Goal: Task Accomplishment & Management: Use online tool/utility

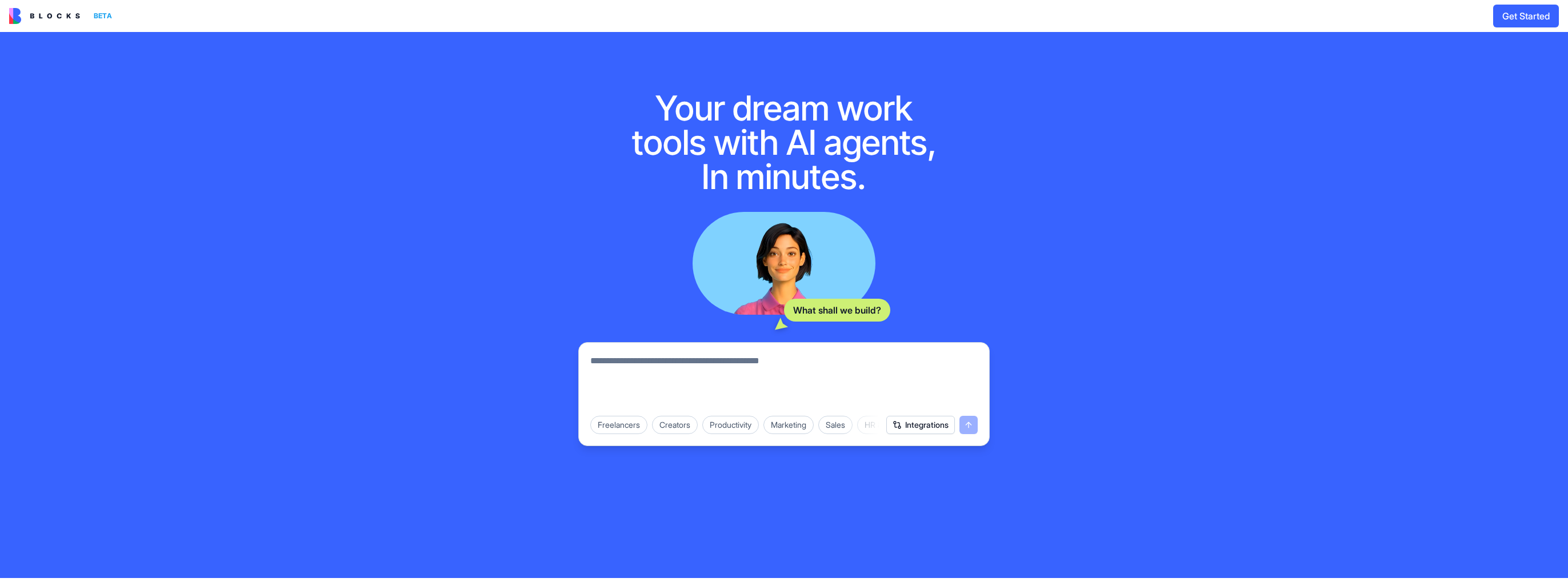
click at [659, 368] on textarea at bounding box center [784, 382] width 387 height 55
click at [735, 359] on textarea at bounding box center [784, 382] width 387 height 55
click at [723, 362] on textarea at bounding box center [784, 382] width 387 height 55
paste textarea "**********"
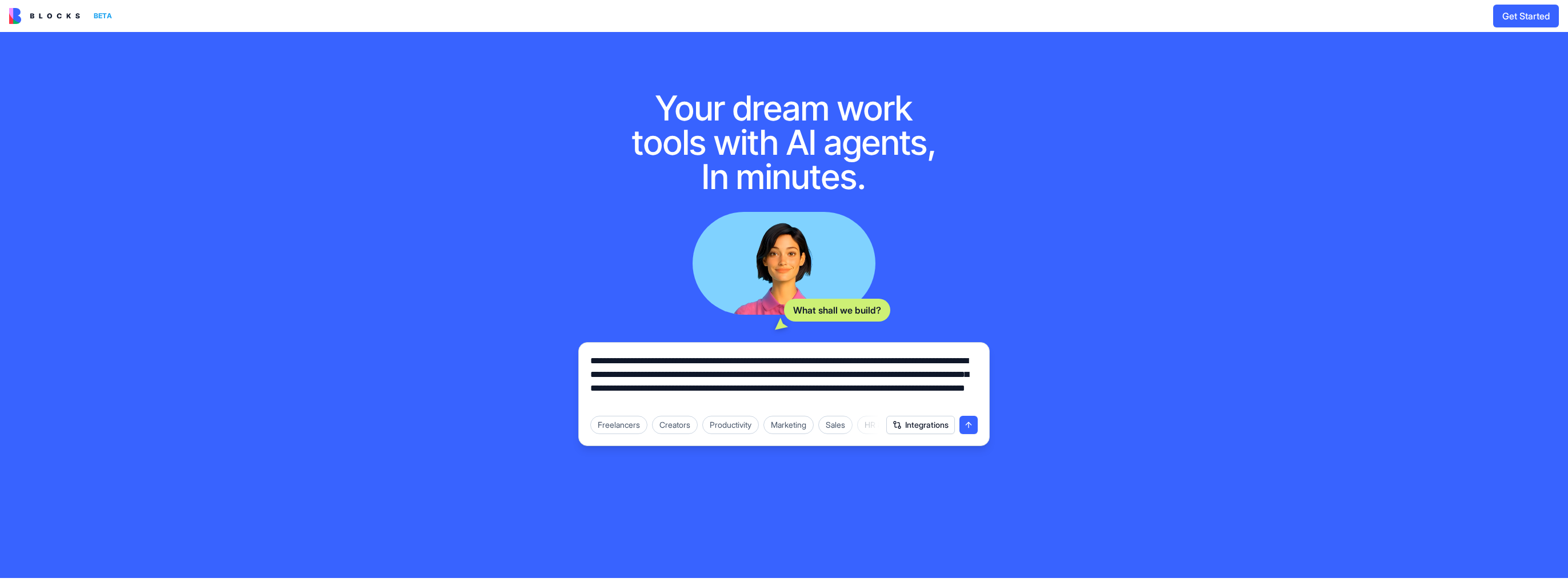
drag, startPoint x: 786, startPoint y: 361, endPoint x: 674, endPoint y: 363, distance: 112.0
click at [674, 363] on textarea "**********" at bounding box center [784, 382] width 387 height 55
drag, startPoint x: 727, startPoint y: 406, endPoint x: 541, endPoint y: 350, distance: 194.2
click at [541, 350] on div "**********" at bounding box center [784, 305] width 1568 height 546
type textarea "**********"
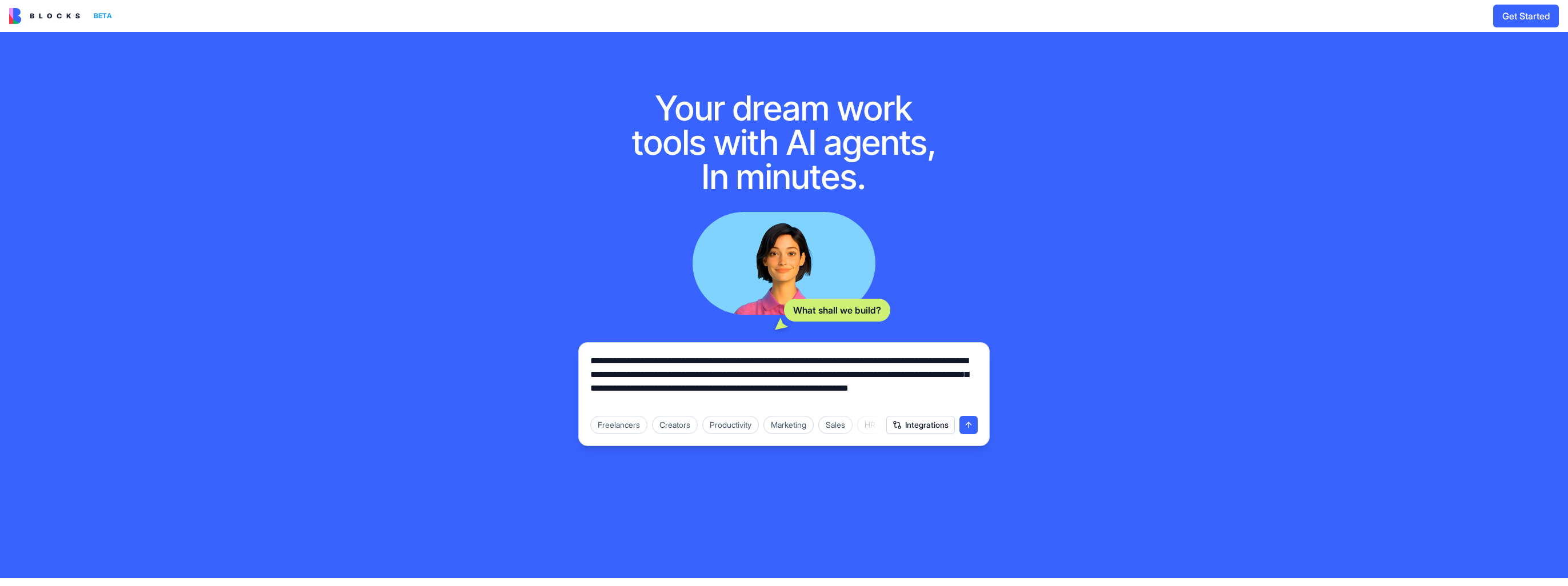
click at [1516, 15] on button "Get Started" at bounding box center [1526, 16] width 66 height 23
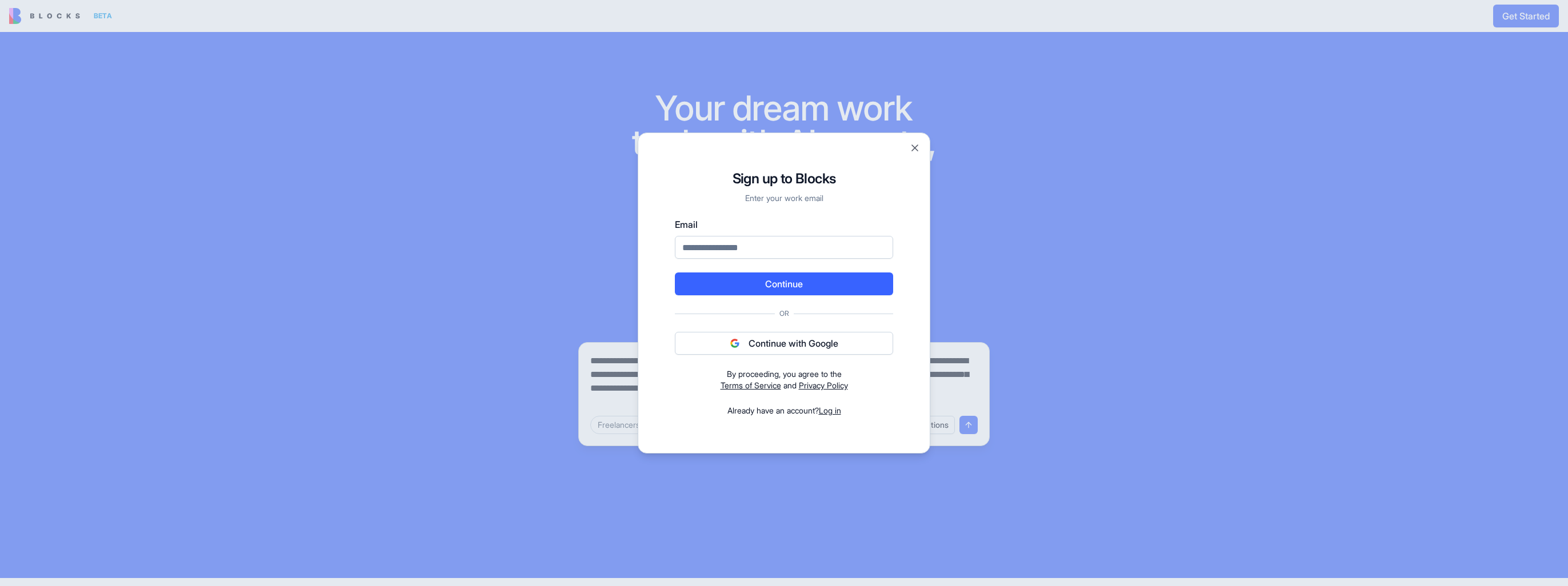
click at [774, 250] on input "Email" at bounding box center [784, 248] width 219 height 23
click at [780, 344] on button "Continue with Google" at bounding box center [784, 343] width 219 height 23
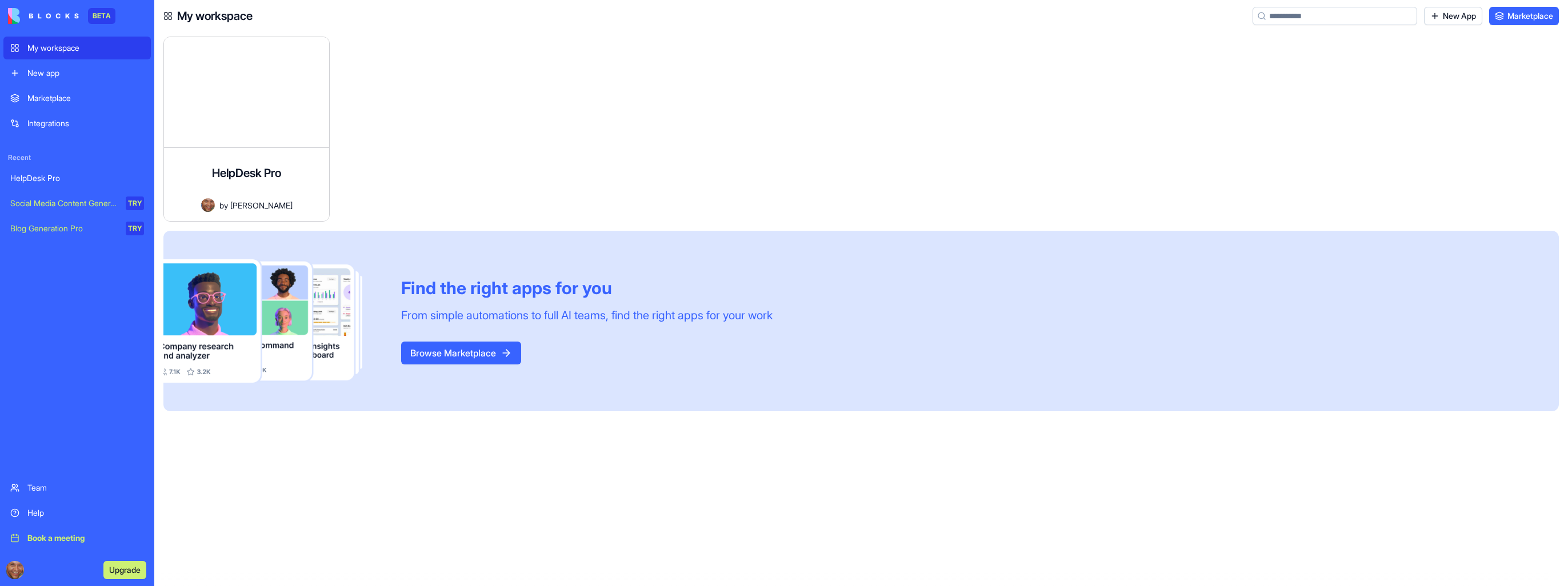
click at [504, 155] on div at bounding box center [427, 133] width 175 height 194
click at [65, 75] on div "New app" at bounding box center [86, 73] width 117 height 12
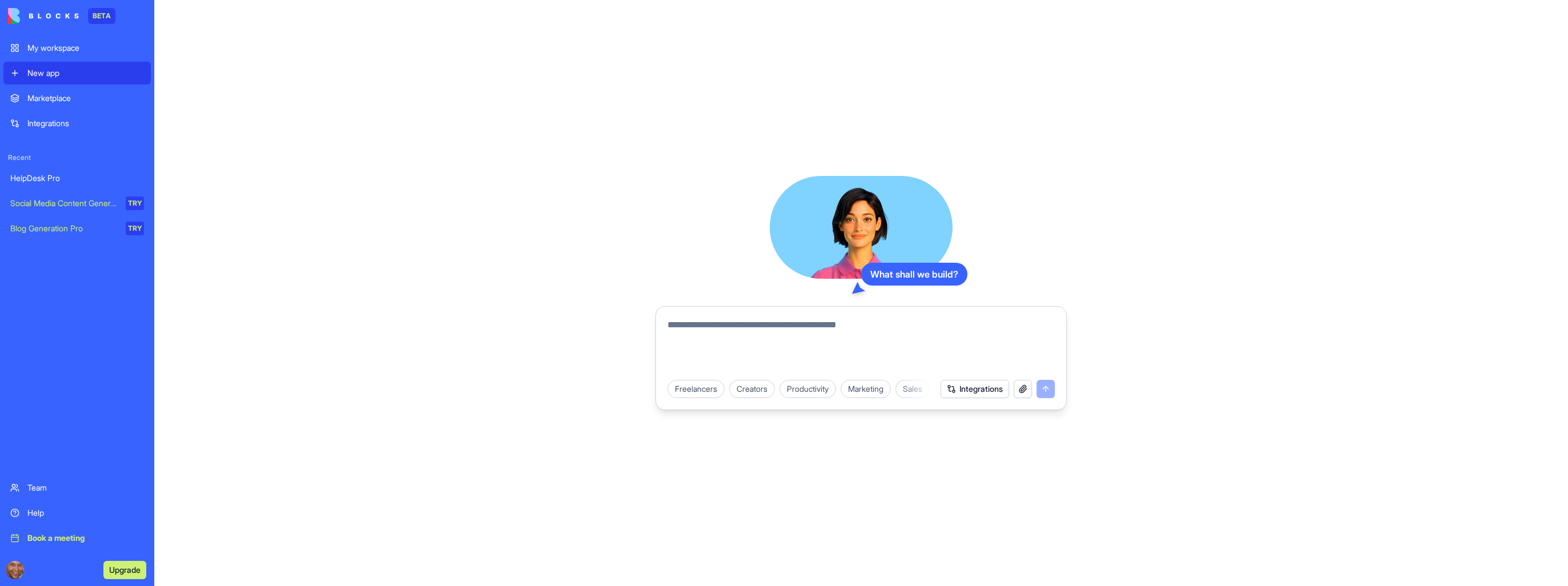
click at [715, 326] on textarea at bounding box center [861, 346] width 387 height 55
paste textarea "**********"
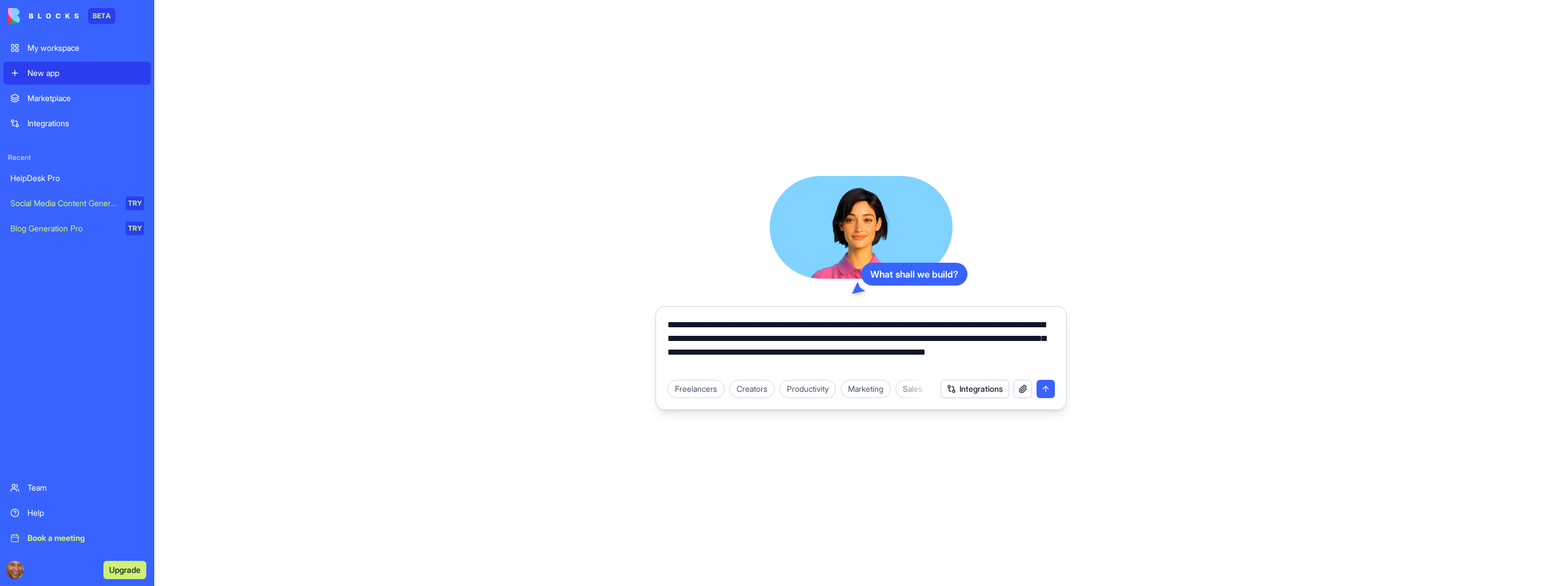
type textarea "**********"
click at [1048, 388] on button "submit" at bounding box center [1046, 389] width 18 height 18
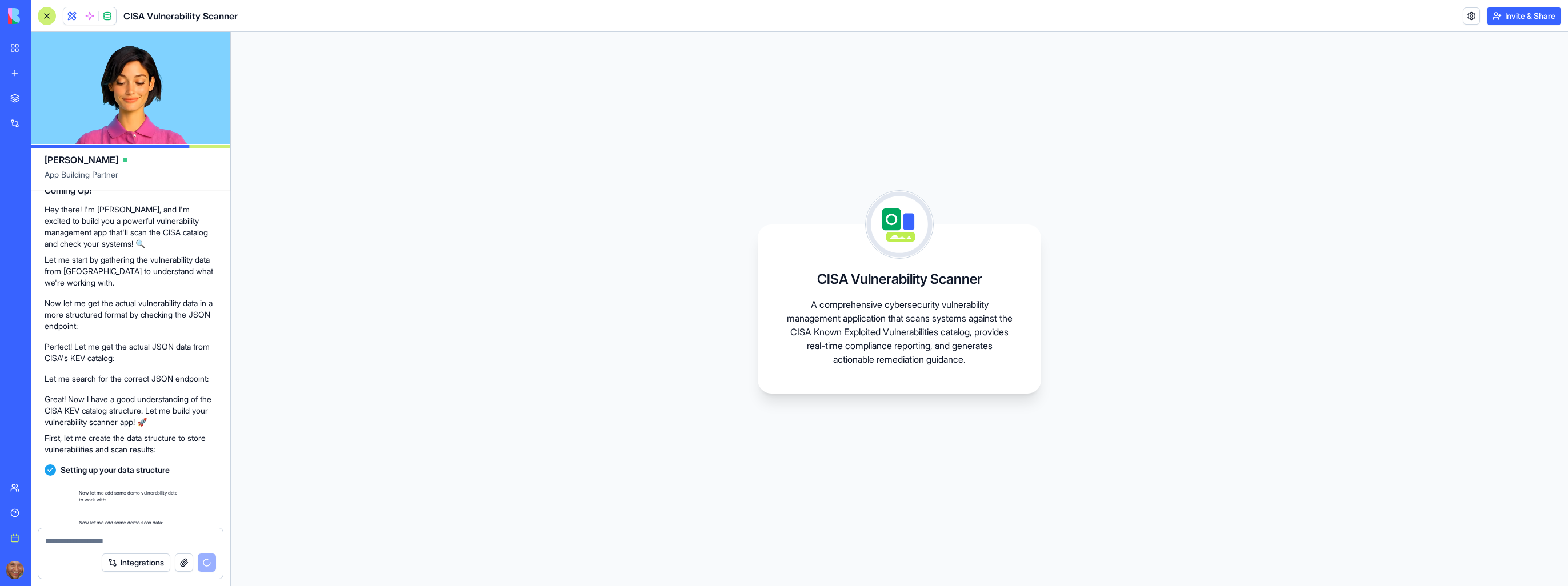
scroll to position [585, 0]
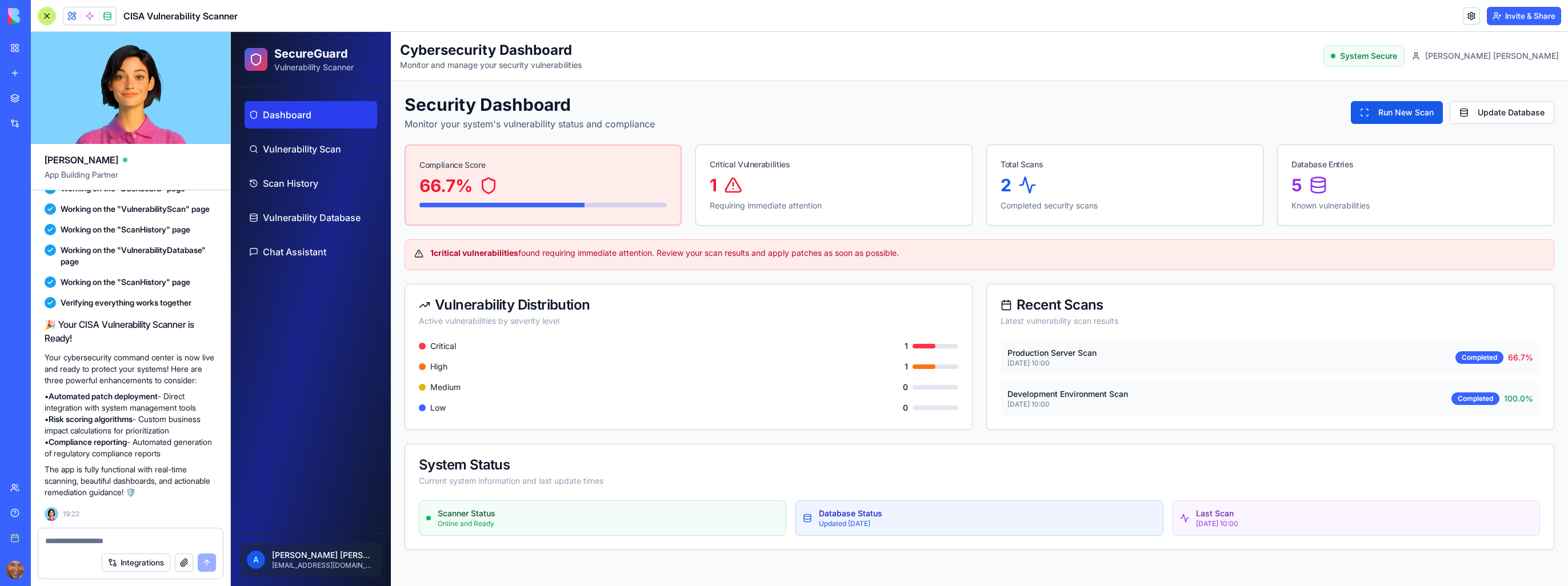
click at [1240, 111] on div "Security Dashboard Monitor your system's vulnerability status and compliance Ru…" at bounding box center [979, 113] width 1150 height 37
click at [1199, 116] on div "Security Dashboard Monitor your system's vulnerability status and compliance Ru…" at bounding box center [979, 113] width 1150 height 37
click at [1395, 114] on button "Run New Scan" at bounding box center [1396, 113] width 92 height 23
click at [1239, 318] on div "Latest vulnerability scan results" at bounding box center [1270, 321] width 539 height 12
click at [311, 217] on span "Vulnerability Database" at bounding box center [312, 217] width 98 height 14
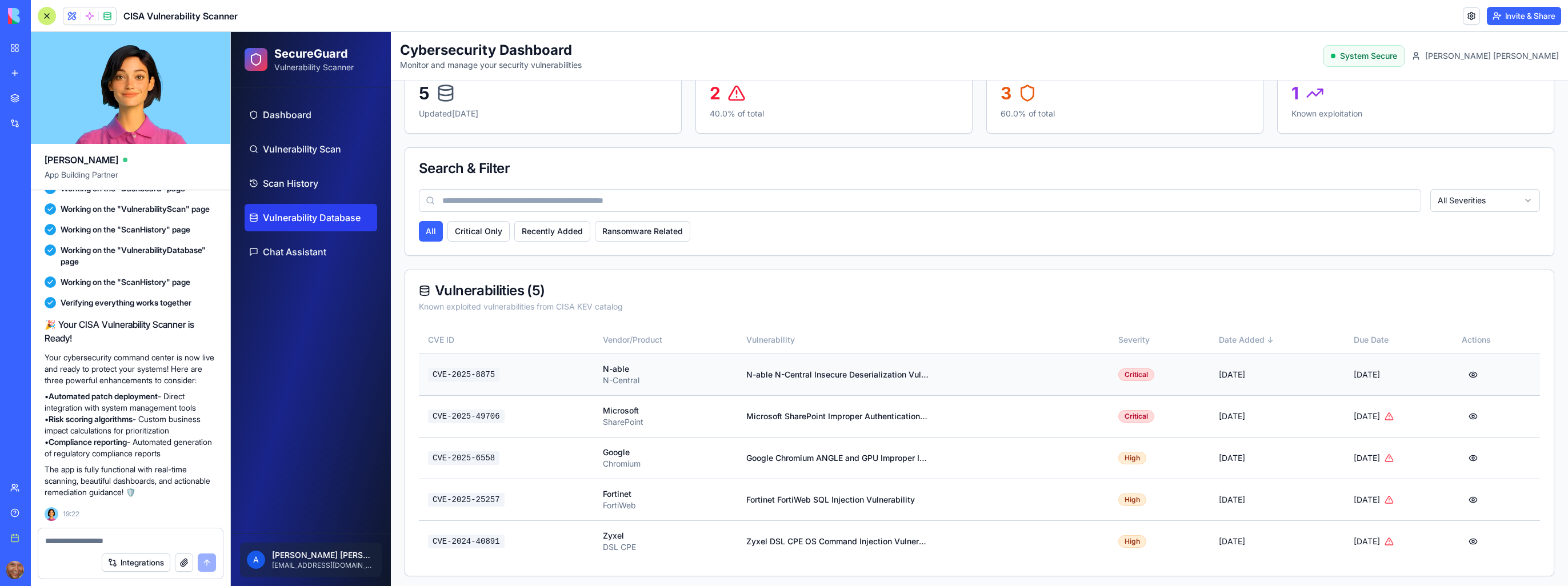
scroll to position [94, 0]
click at [1322, 156] on div "Search & Filter" at bounding box center [979, 167] width 1149 height 41
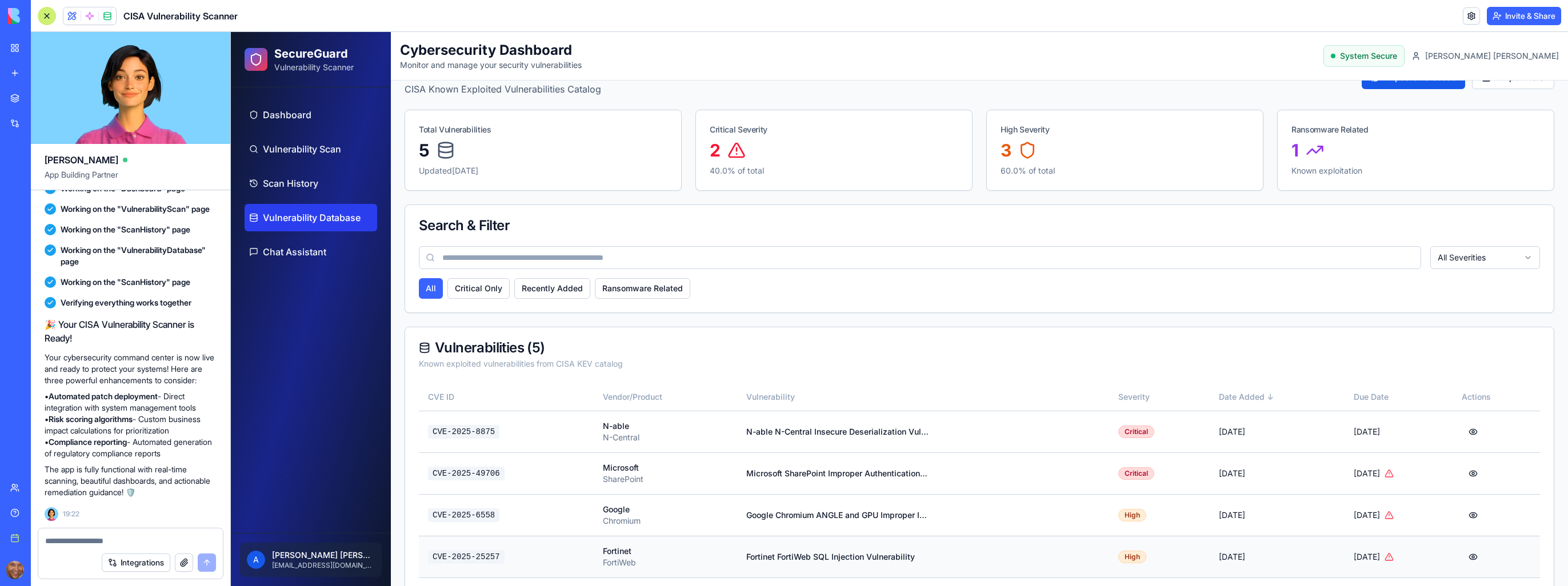
scroll to position [0, 0]
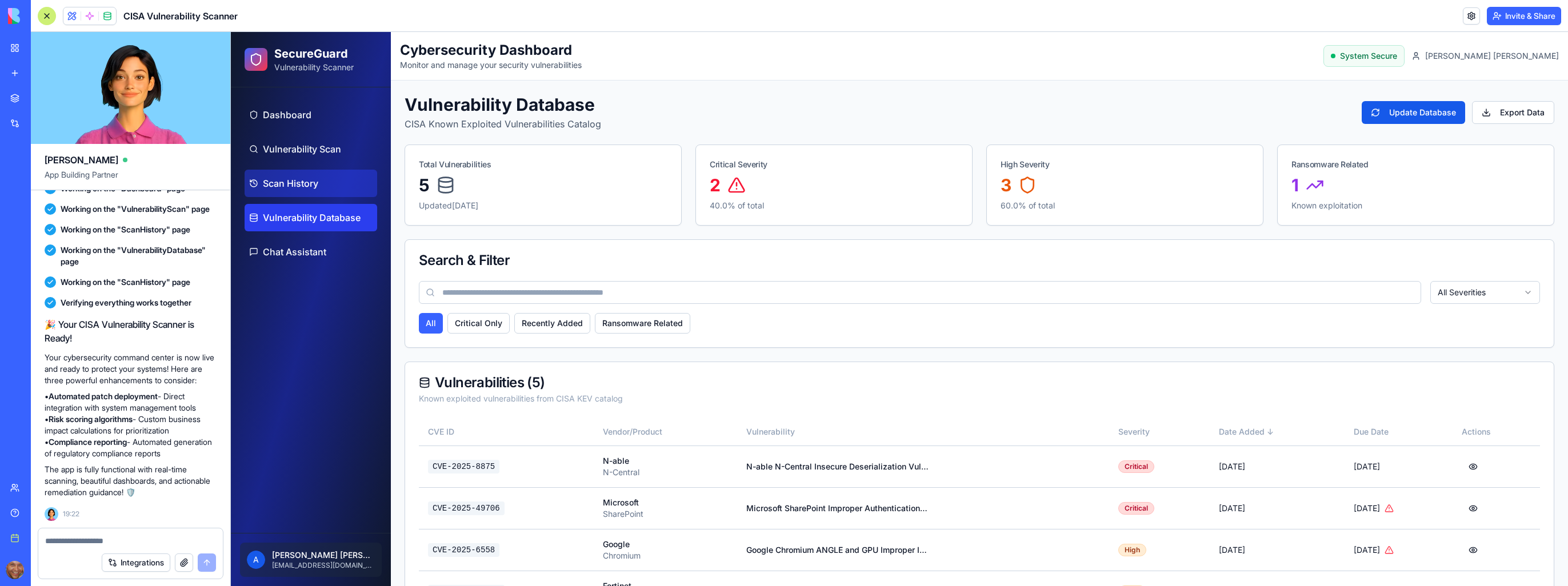
click at [310, 185] on span "Scan History" at bounding box center [290, 183] width 55 height 14
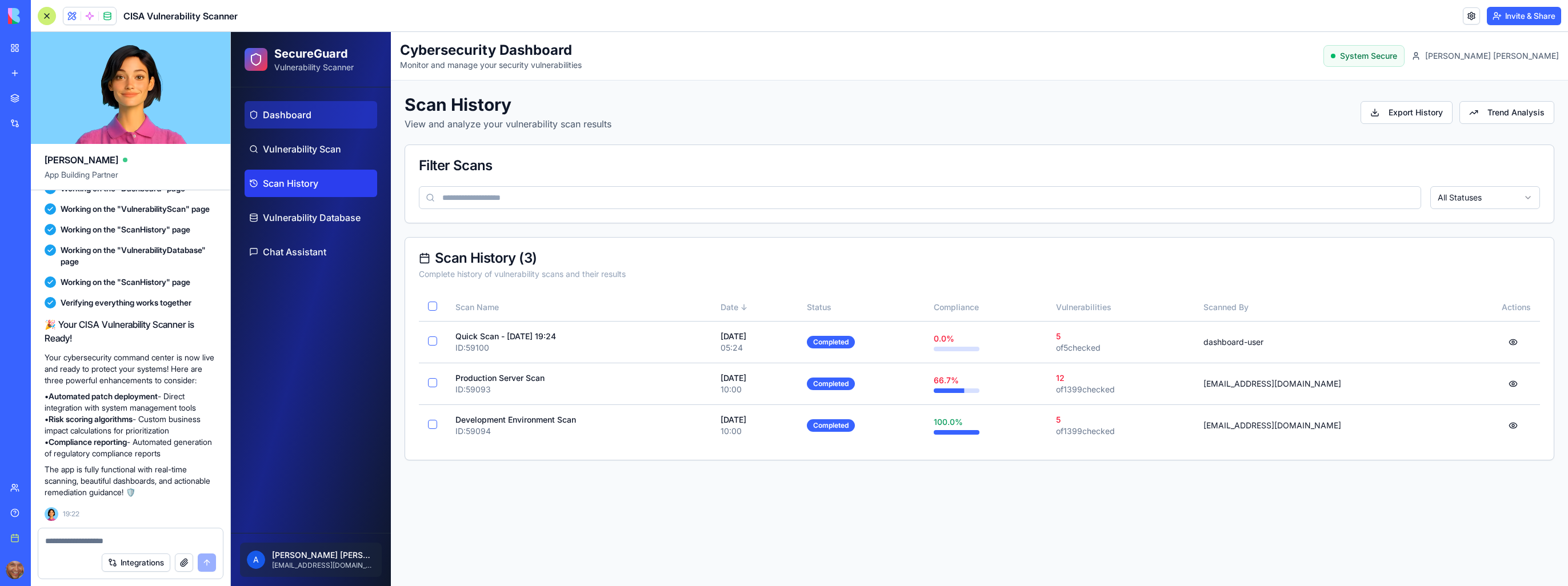
click at [299, 120] on span "Dashboard" at bounding box center [287, 114] width 49 height 14
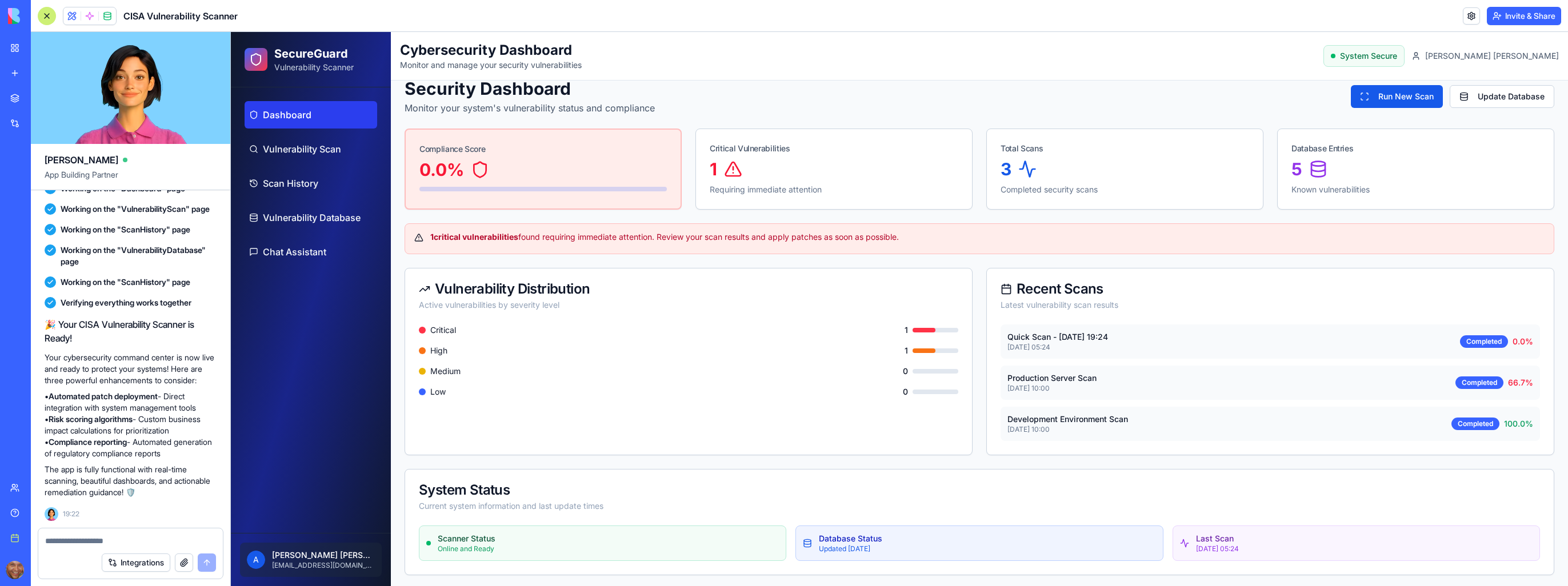
scroll to position [17, 0]
click at [511, 169] on div "0.0 %" at bounding box center [543, 169] width 247 height 21
click at [472, 234] on strong "1 critical vulnerabilities" at bounding box center [474, 235] width 88 height 10
click at [1071, 417] on p "Development Environment Scan" at bounding box center [1068, 418] width 121 height 12
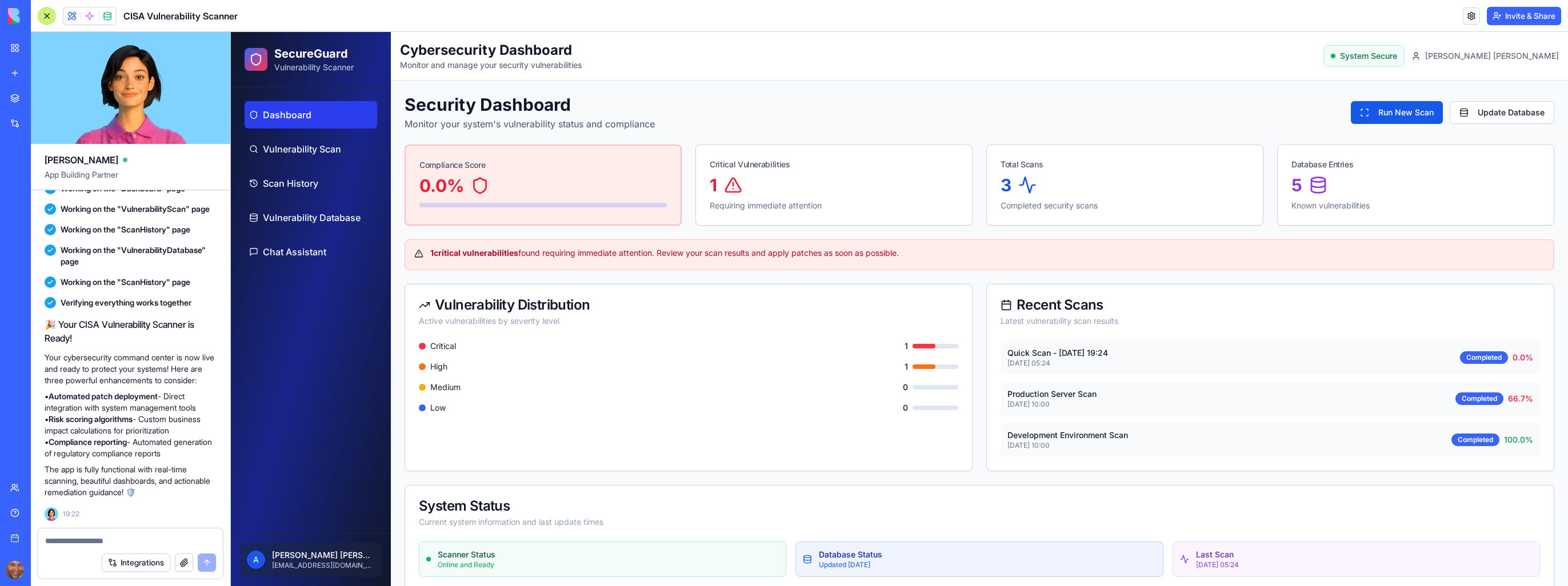
click at [83, 539] on textarea at bounding box center [131, 541] width 172 height 12
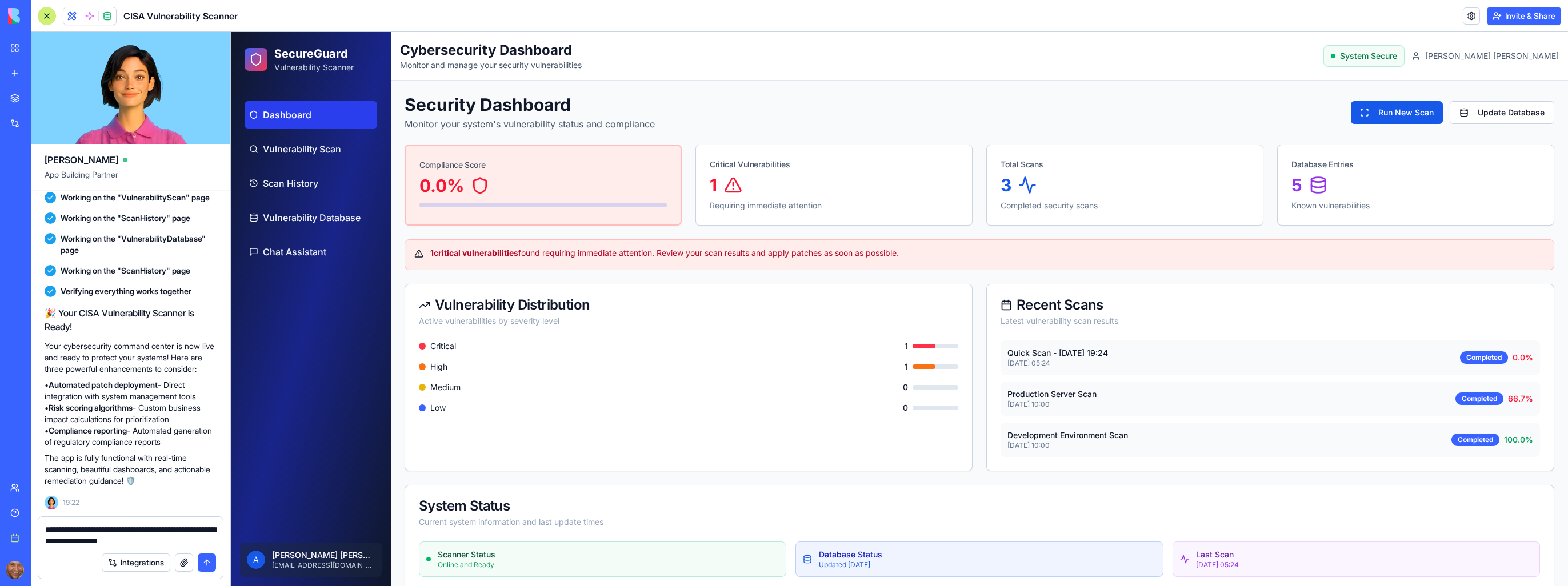
type textarea "**********"
click at [206, 567] on button "submit" at bounding box center [207, 563] width 18 height 18
